Goal: Task Accomplishment & Management: Complete application form

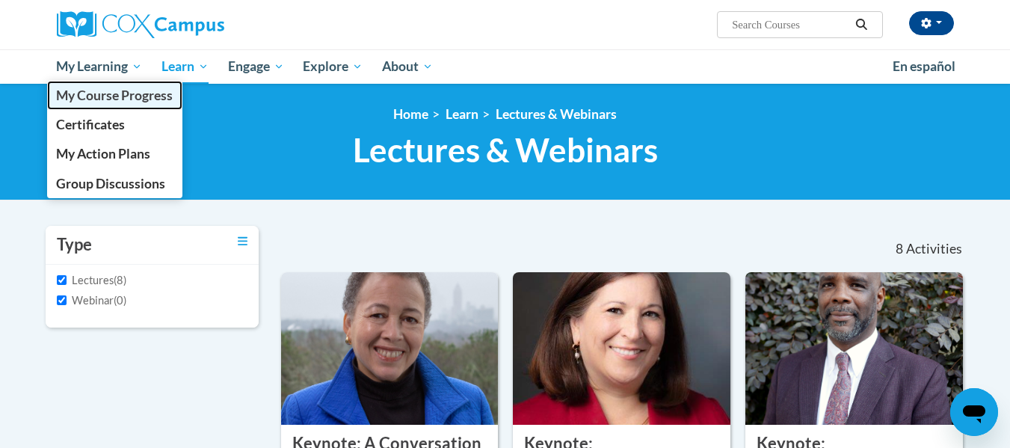
click at [105, 100] on span "My Course Progress" at bounding box center [114, 95] width 117 height 16
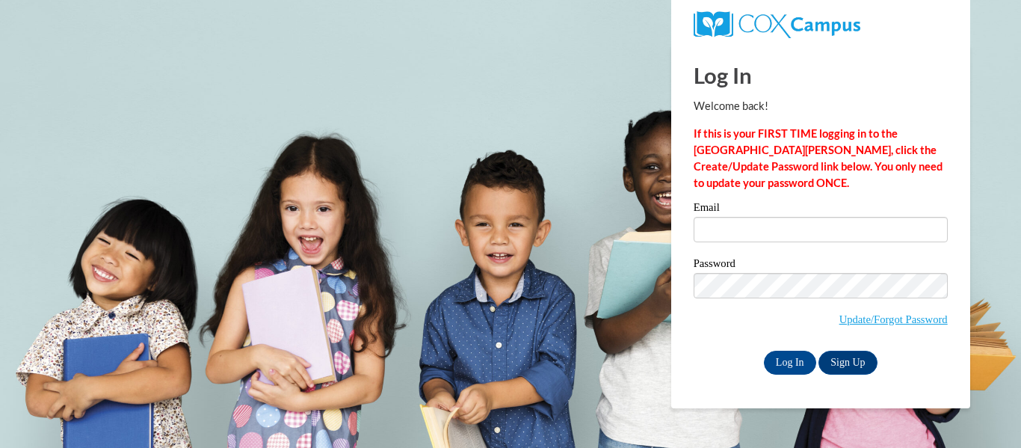
type input "[PERSON_NAME][EMAIL_ADDRESS][PERSON_NAME][DOMAIN_NAME]"
click at [792, 356] on input "Log In" at bounding box center [790, 363] width 52 height 24
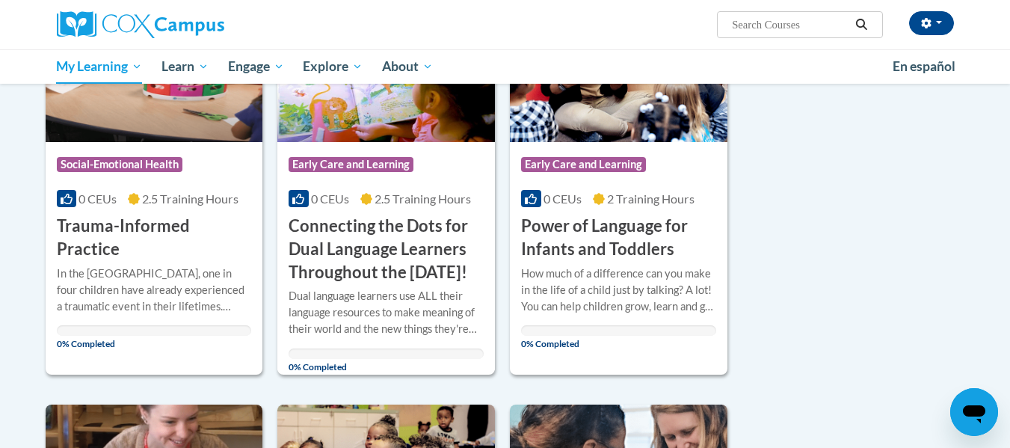
scroll to position [329, 0]
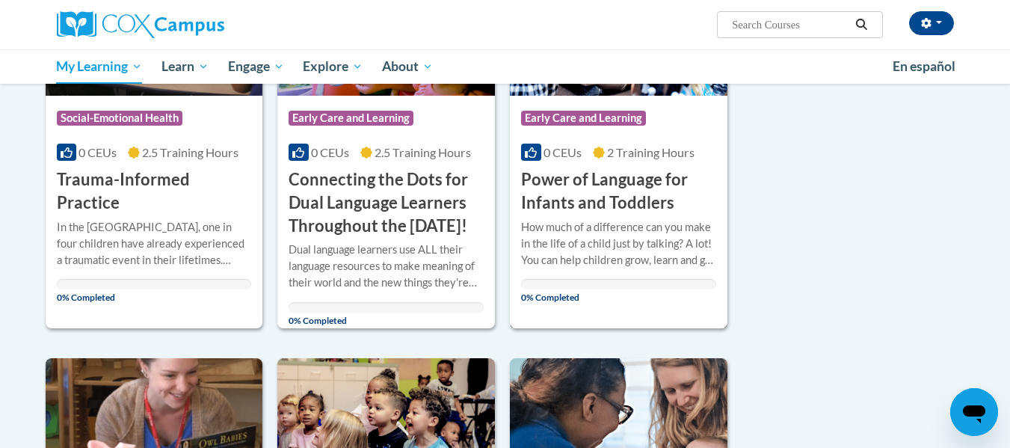
click at [619, 214] on h3 "Power of Language for Infants and Toddlers" at bounding box center [618, 191] width 195 height 46
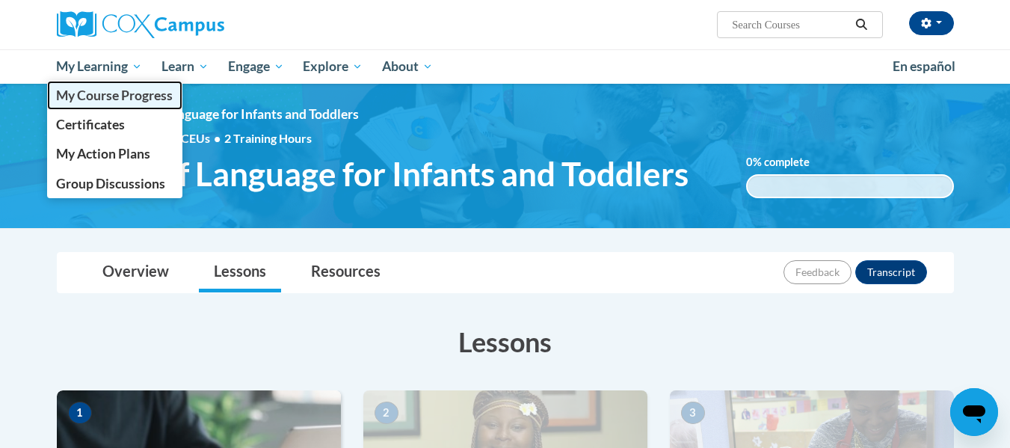
click at [85, 93] on span "My Course Progress" at bounding box center [114, 95] width 117 height 16
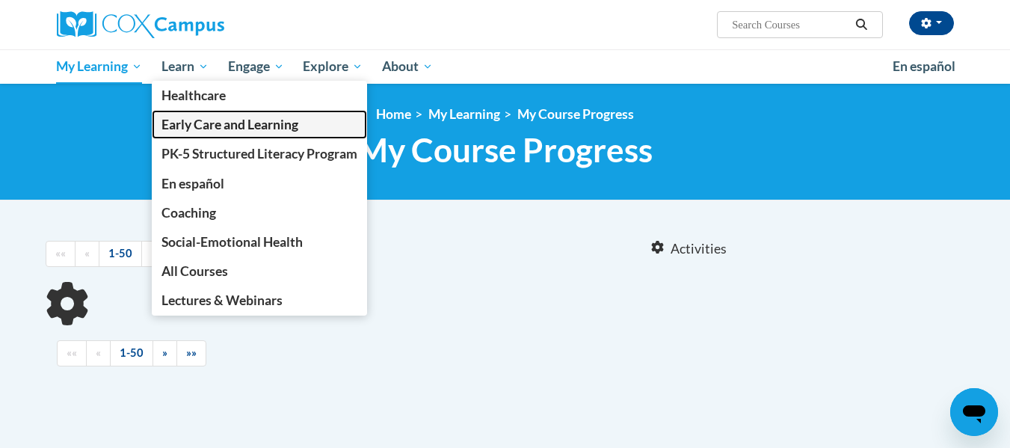
click at [188, 124] on span "Early Care and Learning" at bounding box center [230, 125] width 137 height 16
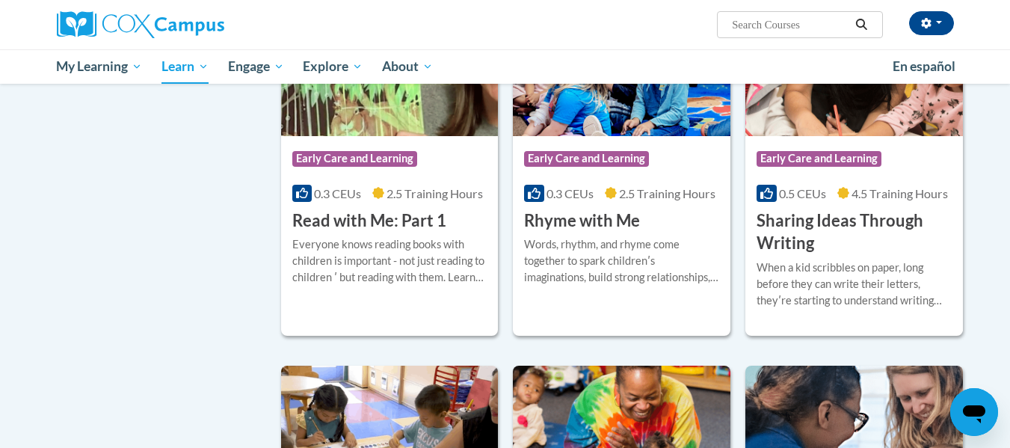
scroll to position [1738, 0]
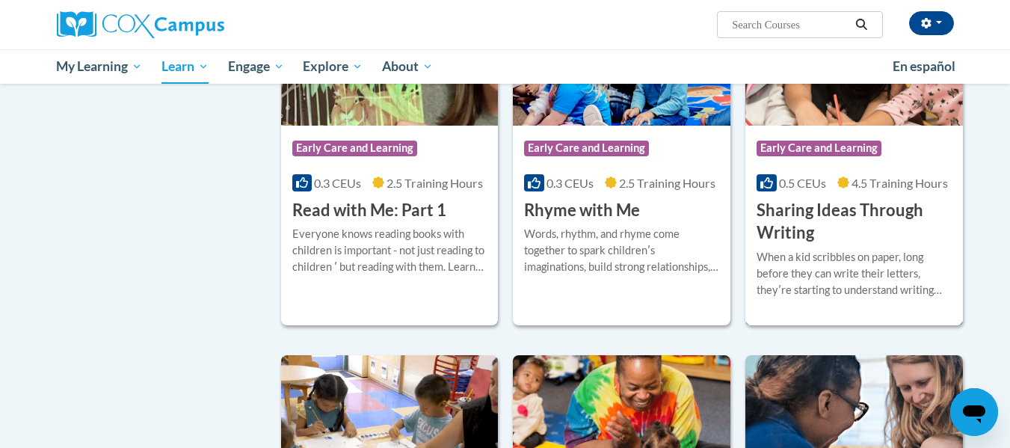
click at [818, 239] on h3 "Sharing Ideas Through Writing" at bounding box center [854, 222] width 195 height 46
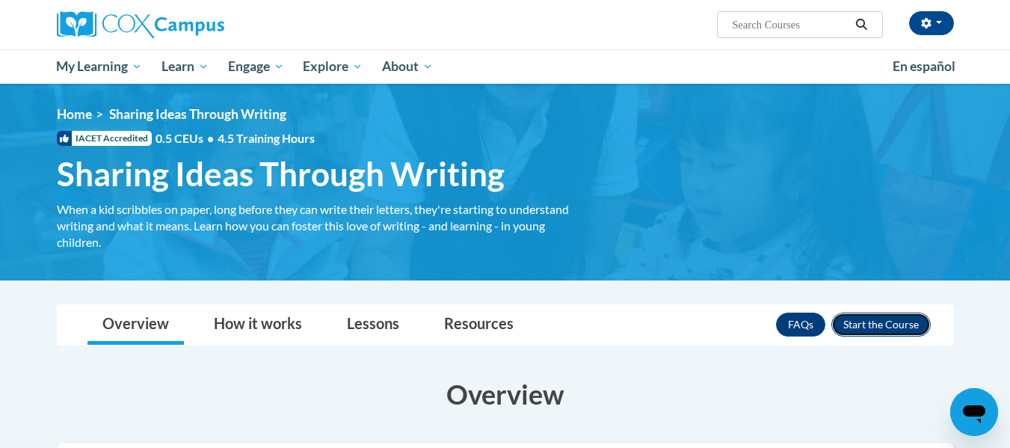
click at [871, 322] on button "Enroll" at bounding box center [881, 325] width 99 height 24
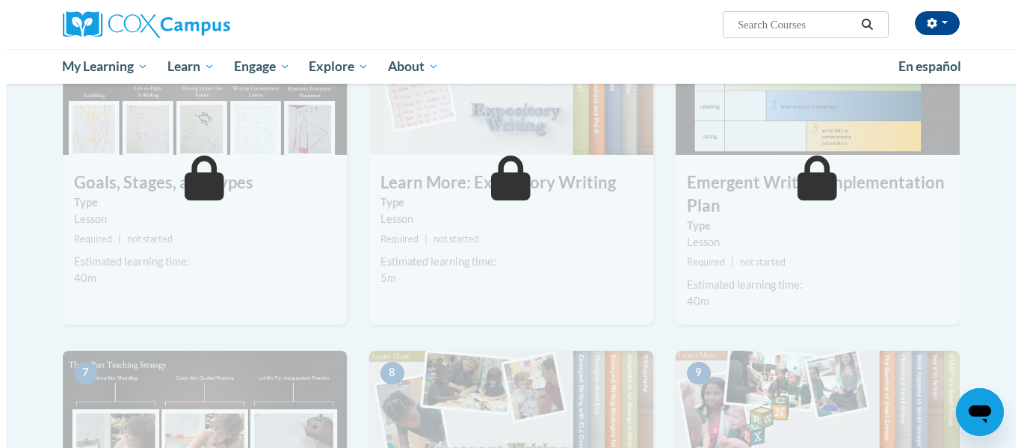
scroll to position [363, 0]
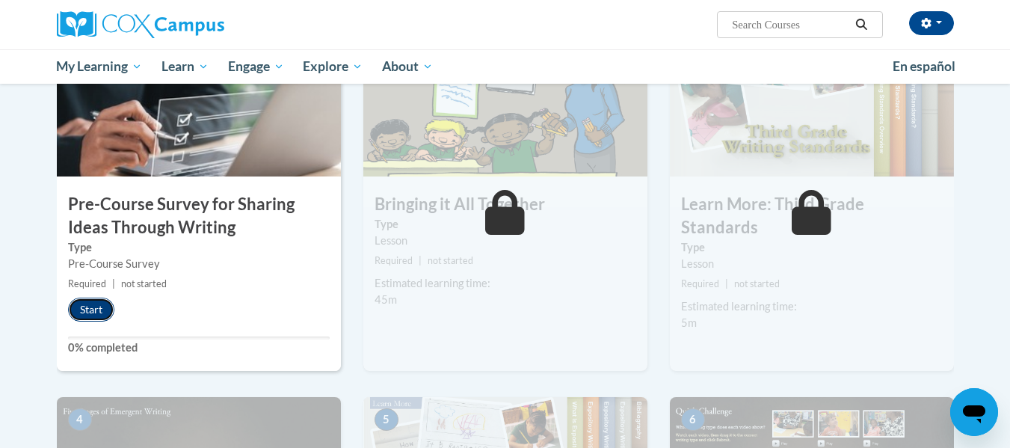
click at [84, 311] on button "Start" at bounding box center [91, 310] width 46 height 24
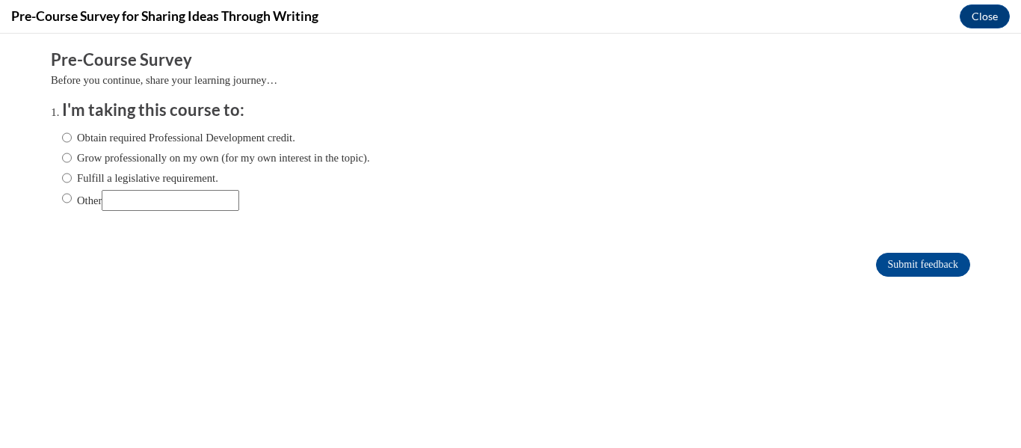
scroll to position [0, 0]
click at [62, 153] on input "Grow professionally on my own (for my own interest in the topic)." at bounding box center [67, 158] width 10 height 16
radio input "true"
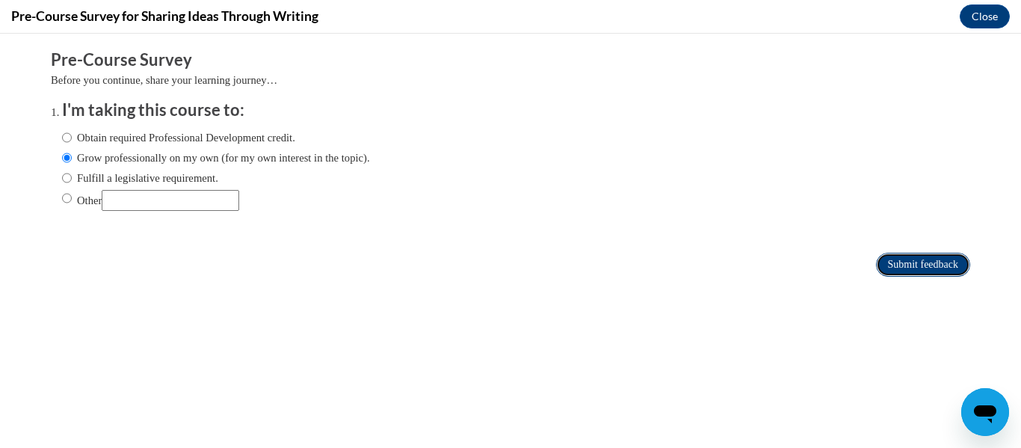
click at [909, 261] on input "Submit feedback" at bounding box center [923, 265] width 94 height 24
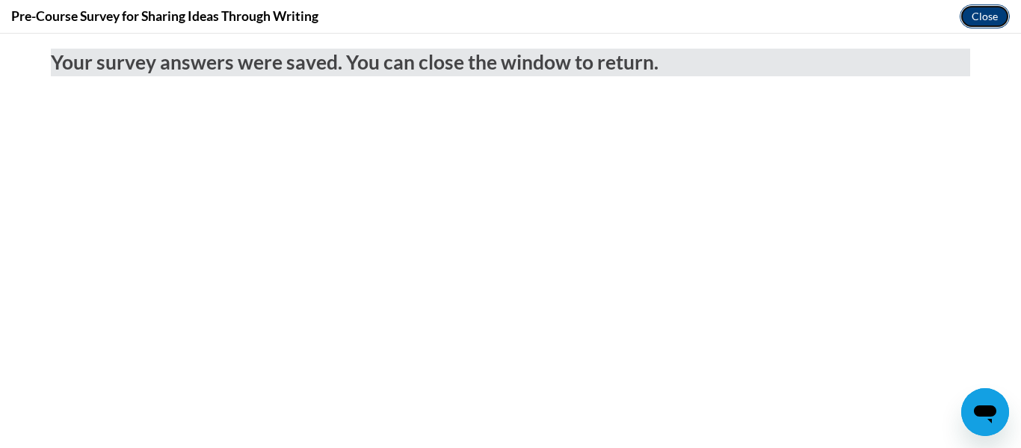
click at [976, 21] on button "Close" at bounding box center [985, 16] width 50 height 24
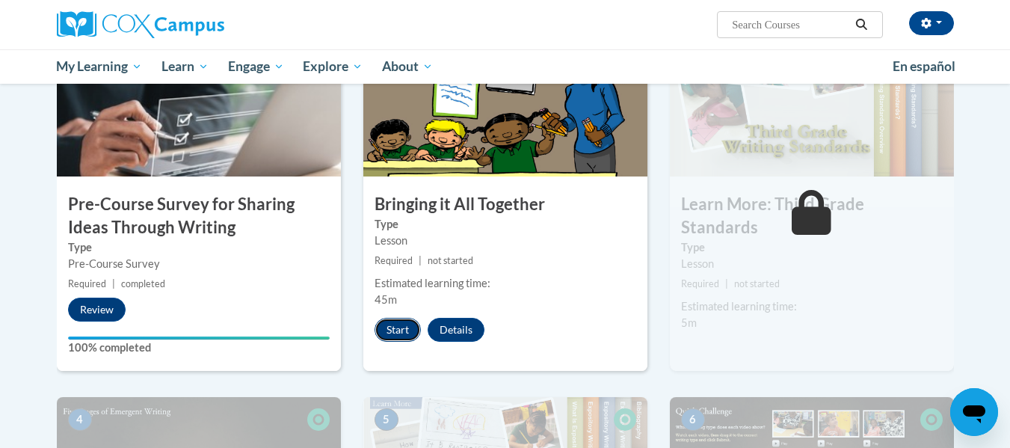
click at [405, 318] on button "Start" at bounding box center [398, 330] width 46 height 24
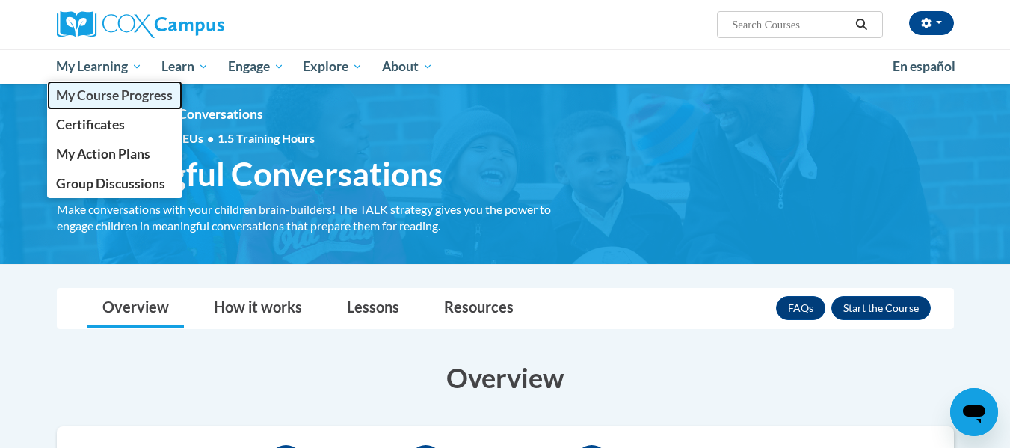
click at [126, 87] on link "My Course Progress" at bounding box center [115, 95] width 136 height 29
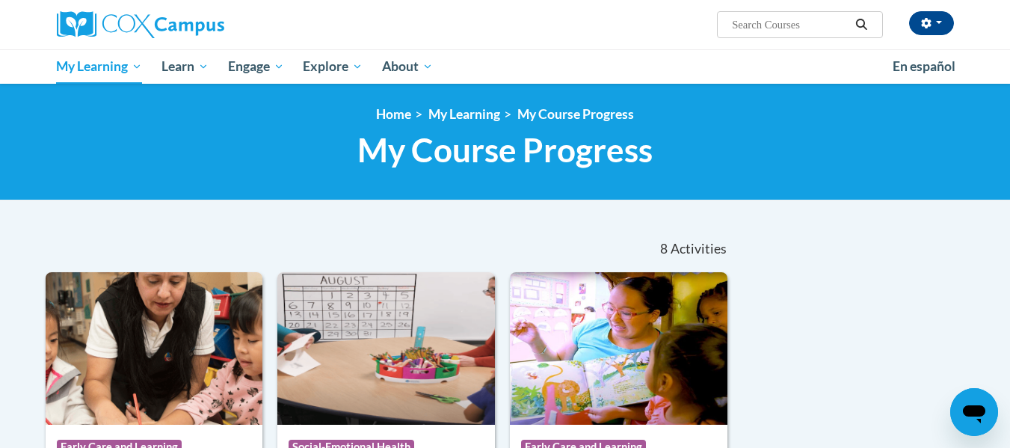
click at [611, 236] on div "8 Activities CEUs" at bounding box center [624, 249] width 236 height 46
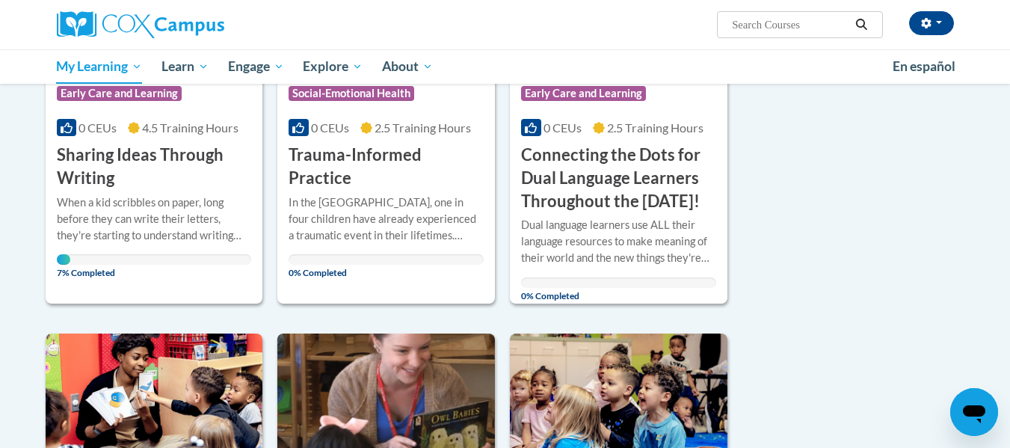
scroll to position [389, 0]
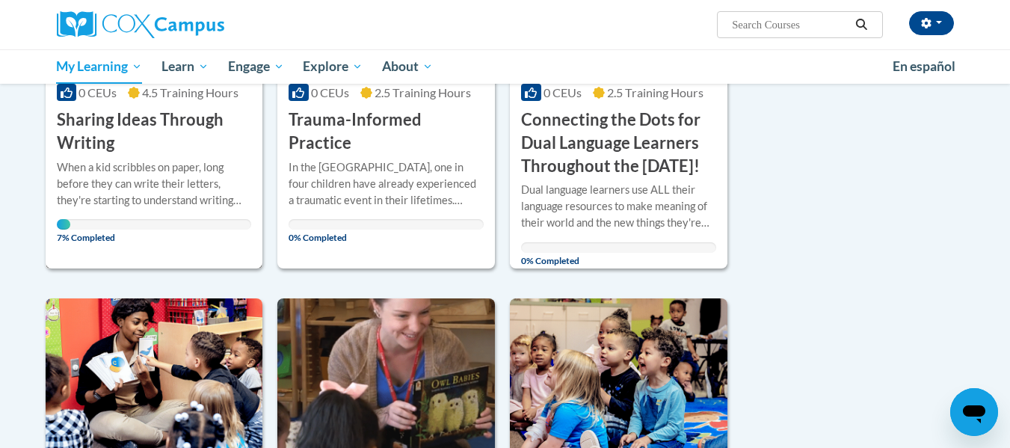
click at [178, 148] on h3 "Sharing Ideas Through Writing" at bounding box center [154, 131] width 195 height 46
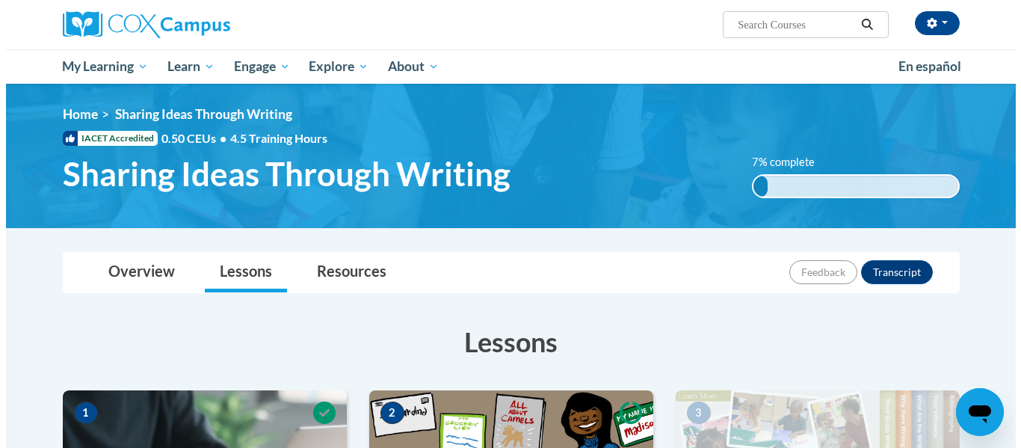
scroll to position [392, 0]
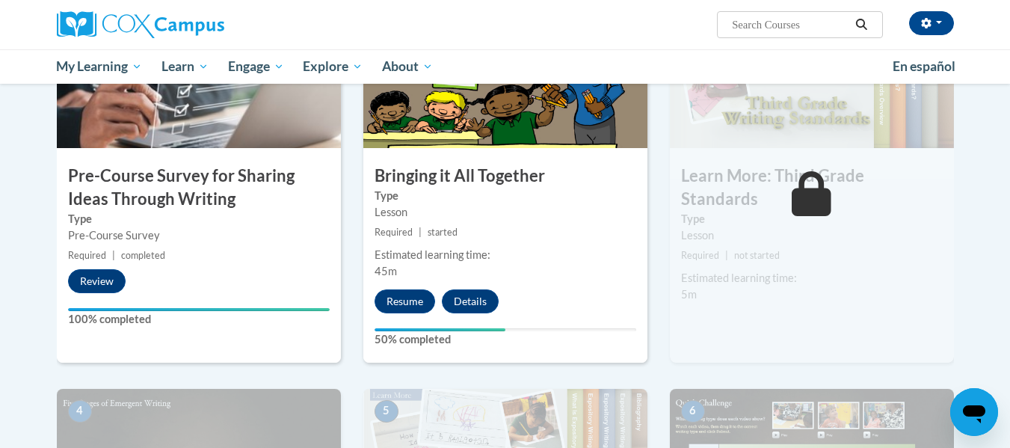
click at [576, 219] on div "Lesson" at bounding box center [506, 212] width 262 height 16
click at [493, 201] on label "Type" at bounding box center [506, 196] width 262 height 16
click at [417, 296] on button "Resume" at bounding box center [405, 301] width 61 height 24
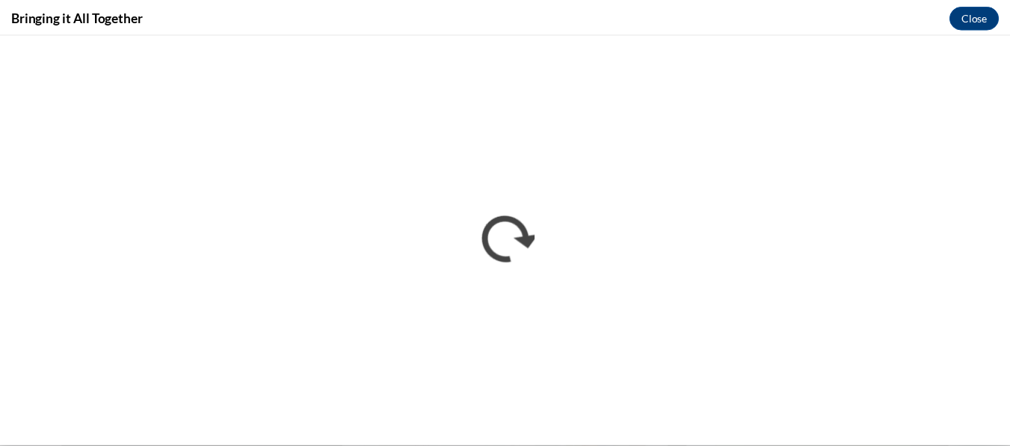
scroll to position [0, 0]
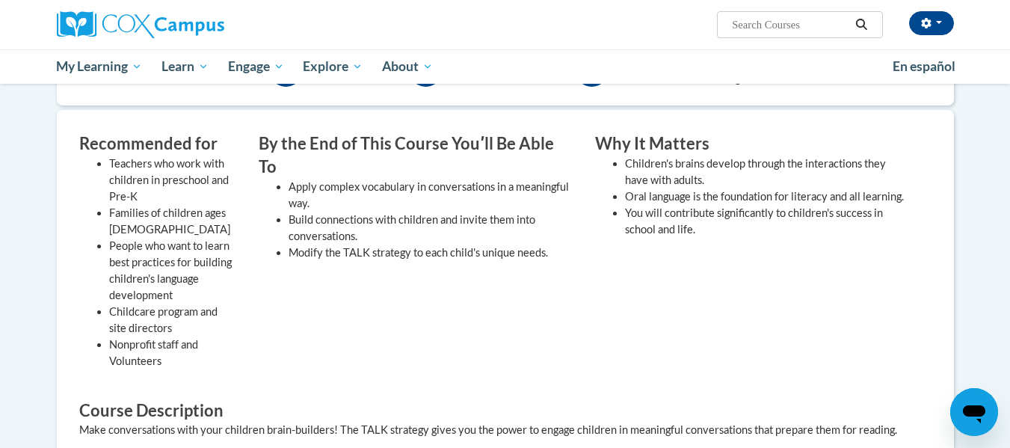
scroll to position [784, 0]
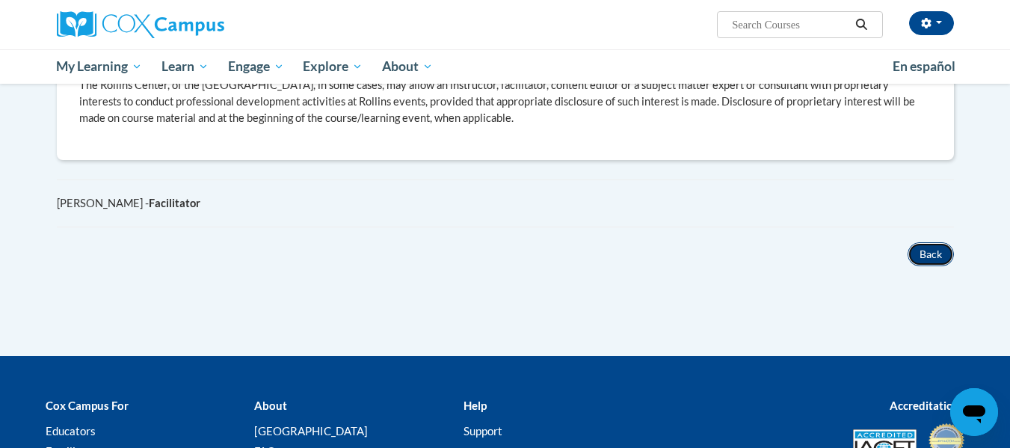
click at [930, 254] on button "Back" at bounding box center [931, 254] width 46 height 24
click at [643, 262] on div "Back" at bounding box center [506, 254] width 920 height 24
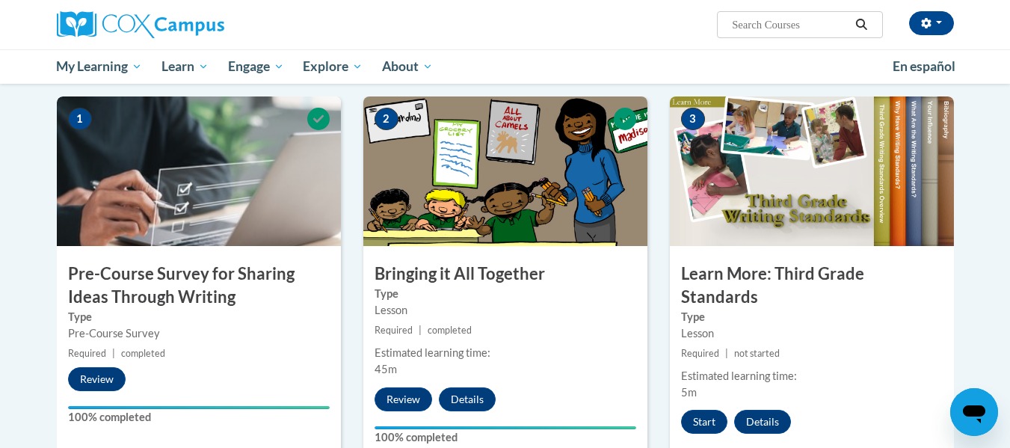
click at [664, 337] on div "3 Learn More: Third Grade Standards Type Lesson Required | not started Estimate…" at bounding box center [812, 302] width 307 height 413
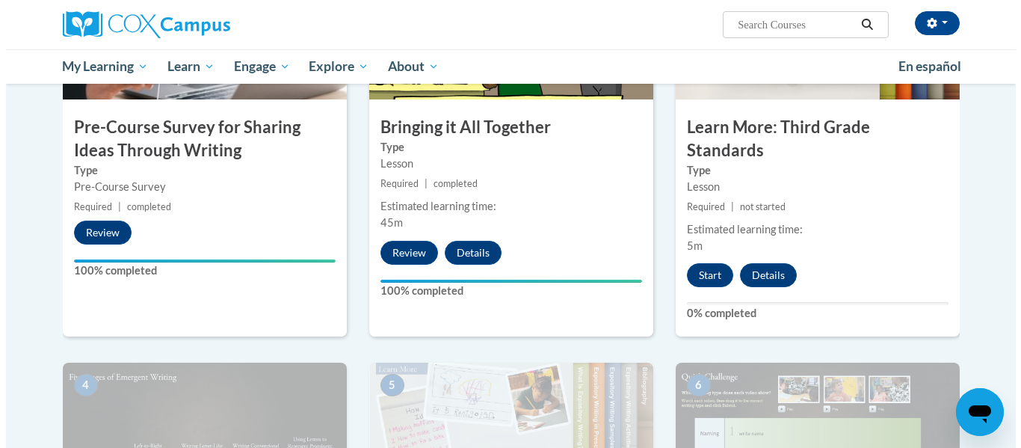
scroll to position [443, 0]
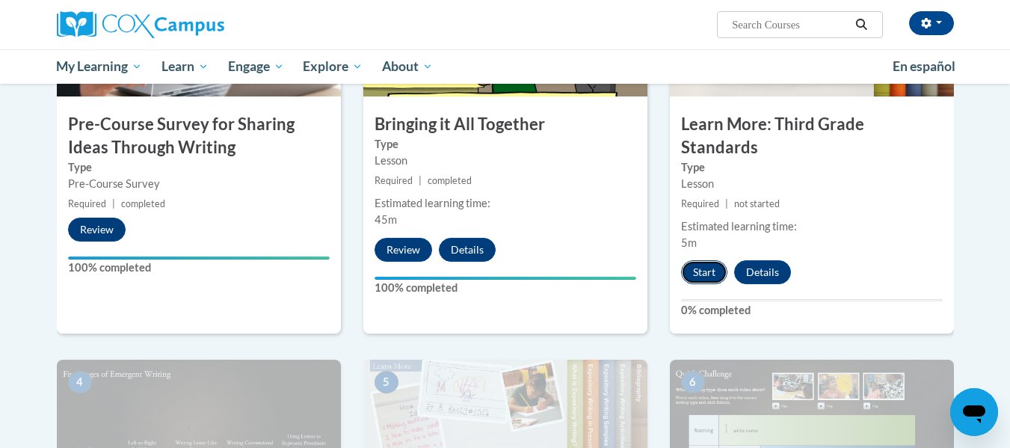
click at [716, 260] on button "Start" at bounding box center [704, 272] width 46 height 24
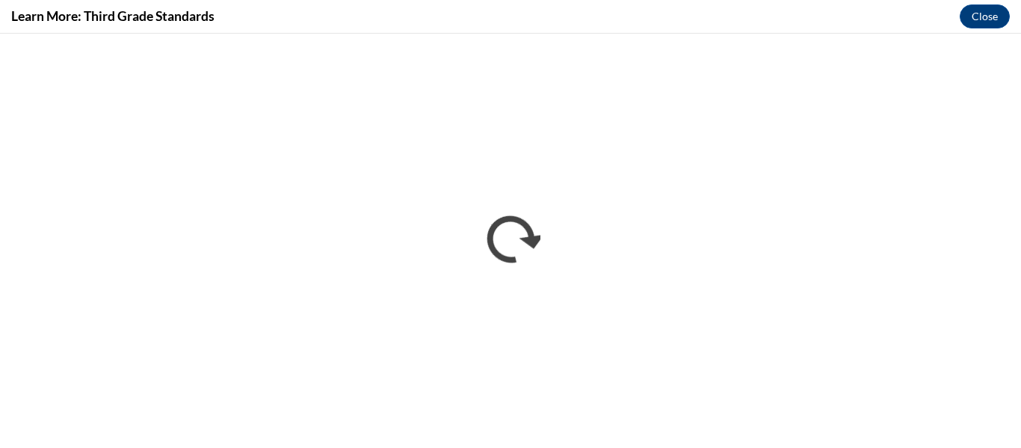
scroll to position [0, 0]
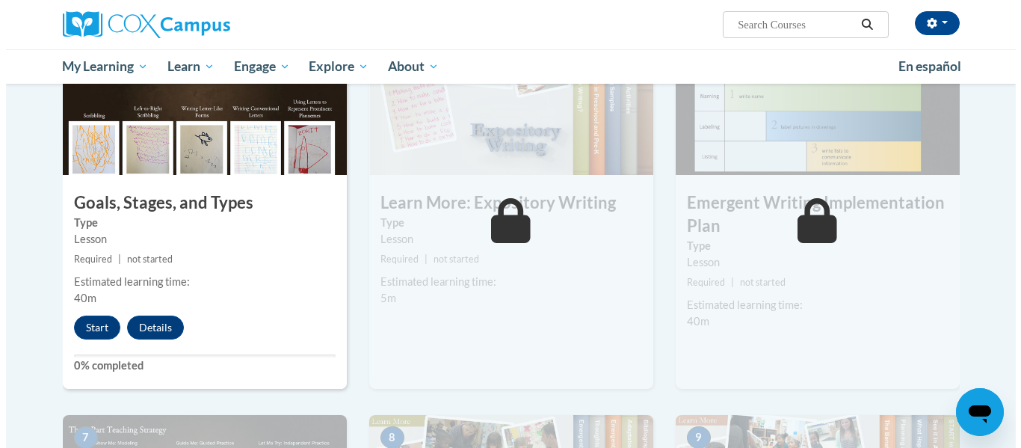
scroll to position [838, 0]
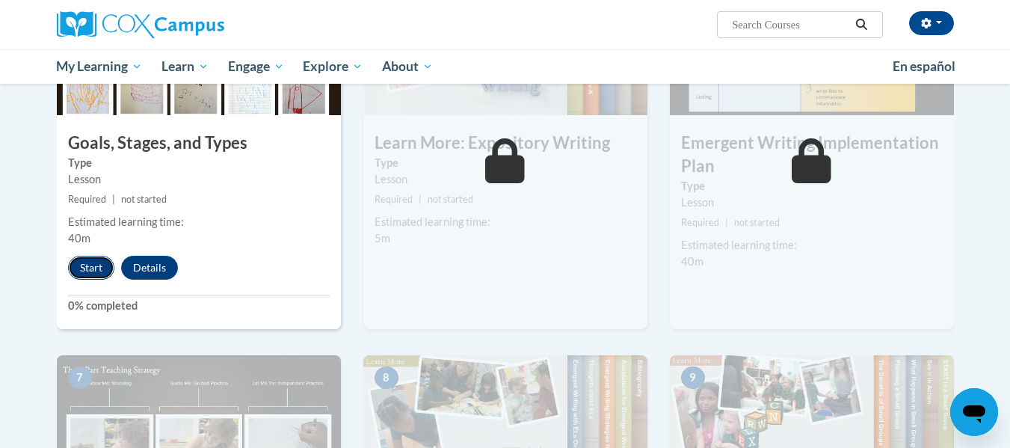
click at [89, 256] on button "Start" at bounding box center [91, 268] width 46 height 24
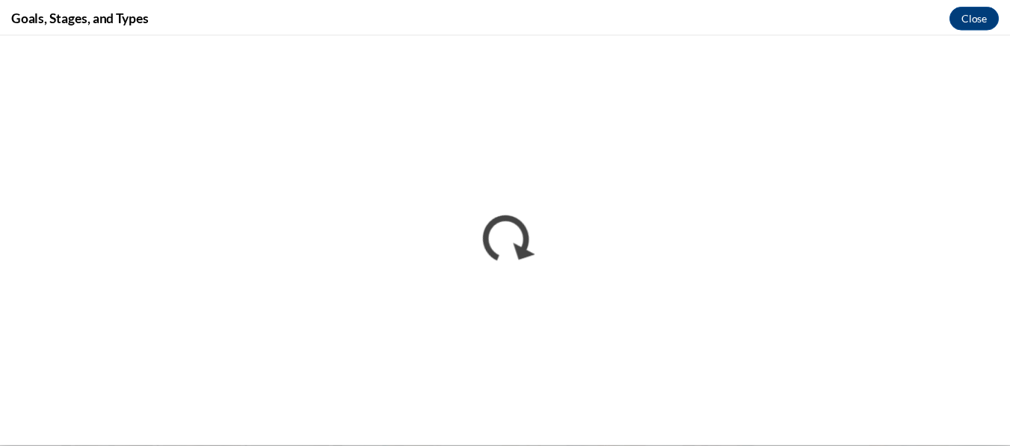
scroll to position [0, 0]
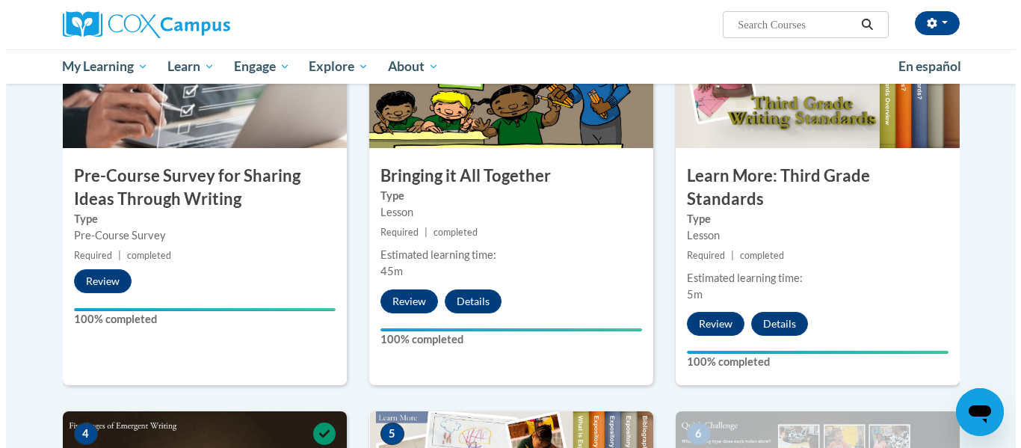
scroll to position [784, 0]
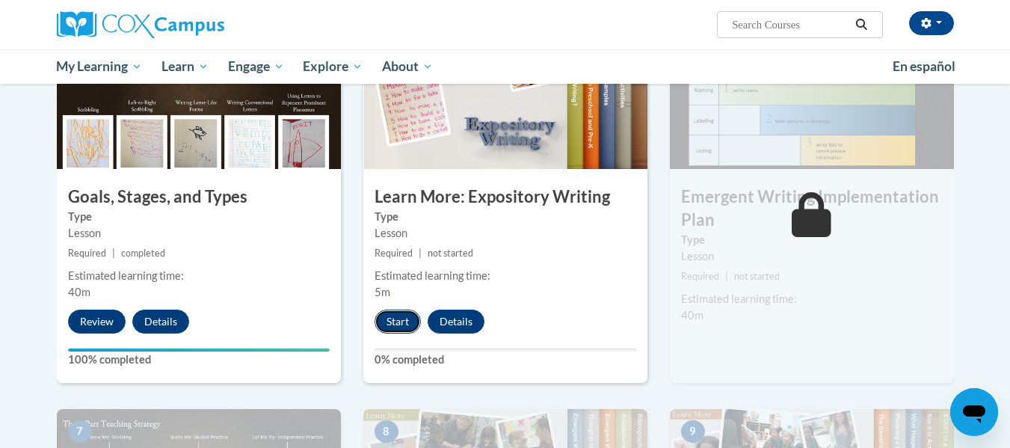
click at [399, 310] on button "Start" at bounding box center [398, 322] width 46 height 24
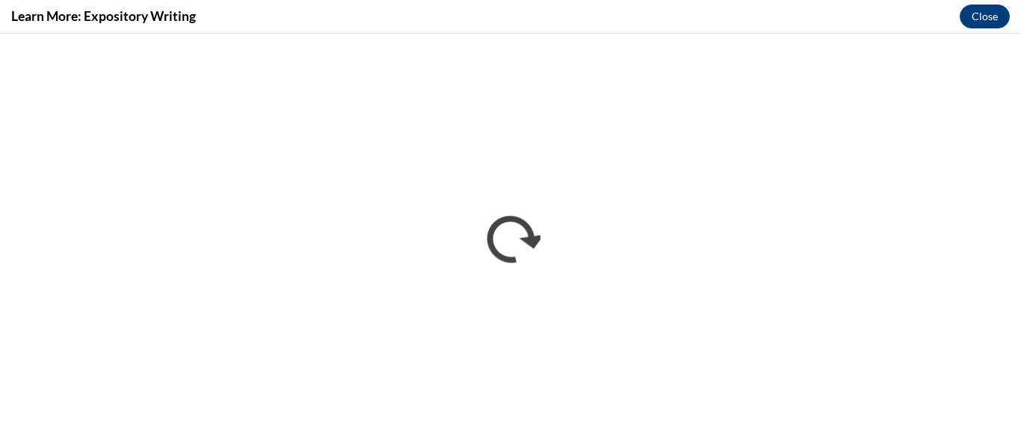
scroll to position [0, 0]
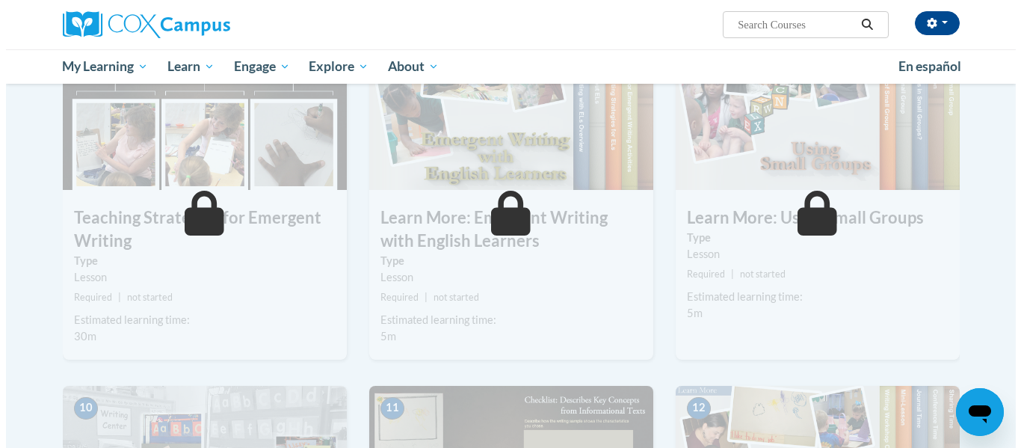
scroll to position [784, 0]
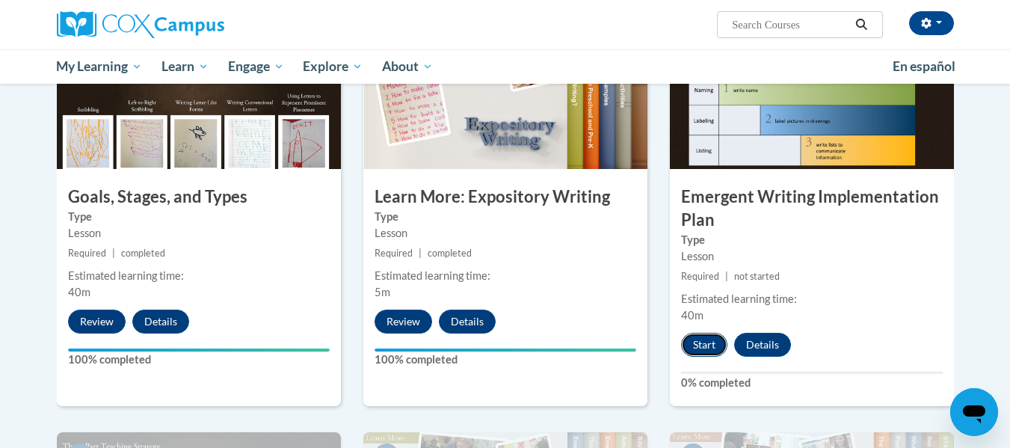
click at [701, 333] on button "Start" at bounding box center [704, 345] width 46 height 24
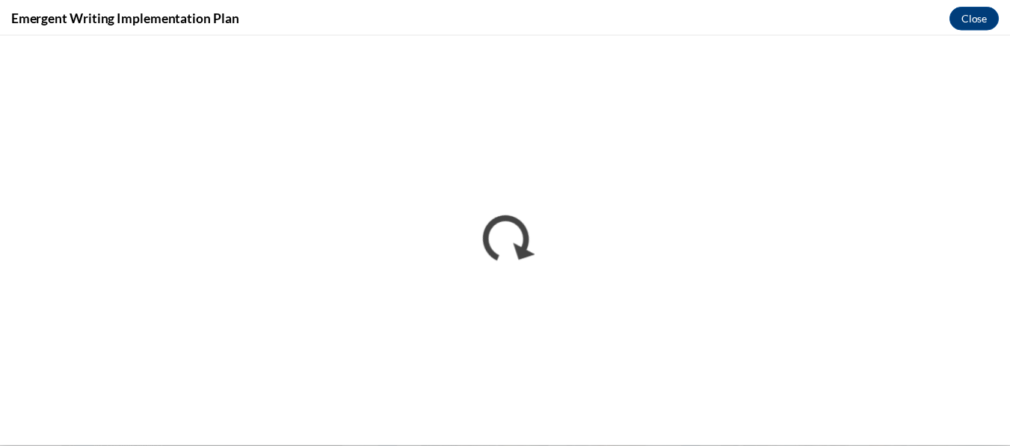
scroll to position [0, 0]
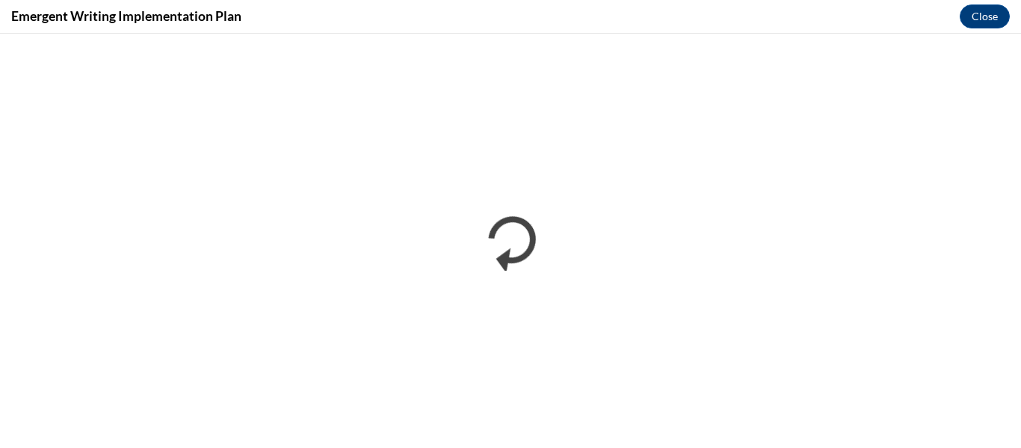
click at [1010, 21] on div "Emergent Writing Implementation Plan Close" at bounding box center [510, 17] width 1021 height 34
click at [992, 21] on button "Close" at bounding box center [985, 16] width 50 height 24
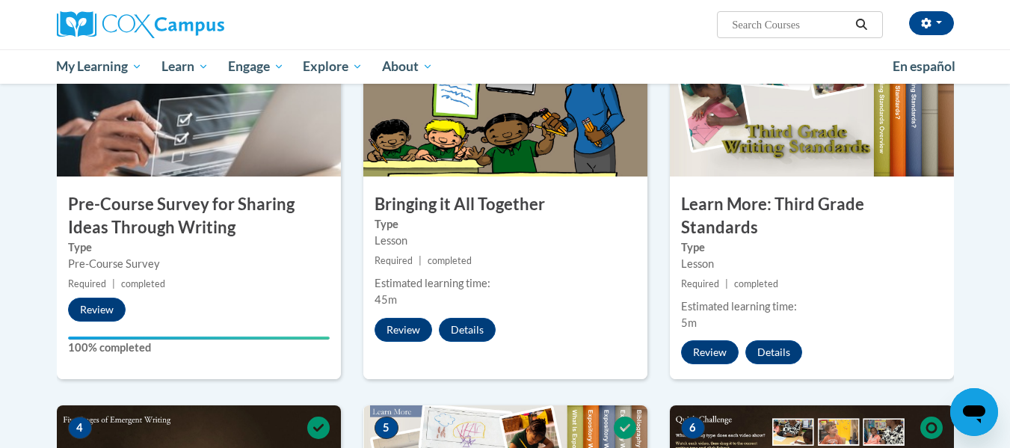
scroll to position [755, 0]
